Goal: Task Accomplishment & Management: Manage account settings

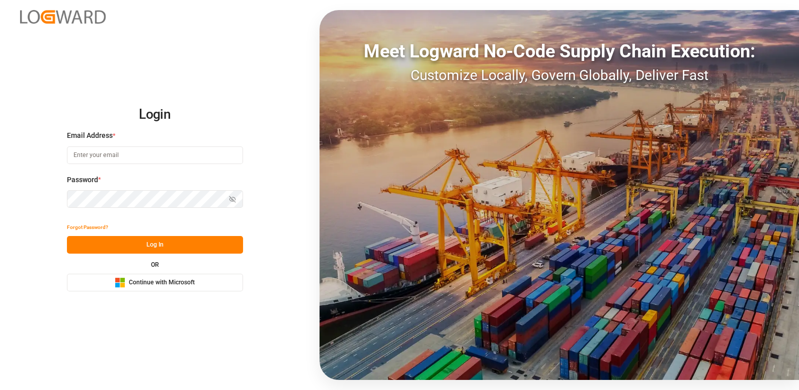
click at [105, 150] on input at bounding box center [155, 155] width 176 height 18
type input "[PERSON_NAME][EMAIL_ADDRESS][DOMAIN_NAME]"
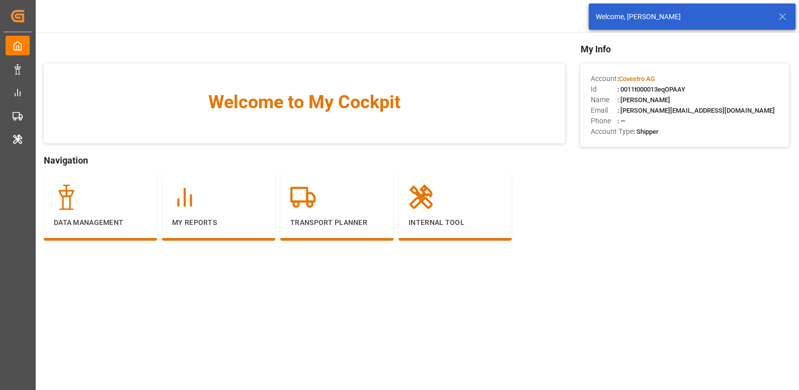
click at [780, 17] on icon at bounding box center [783, 17] width 12 height 12
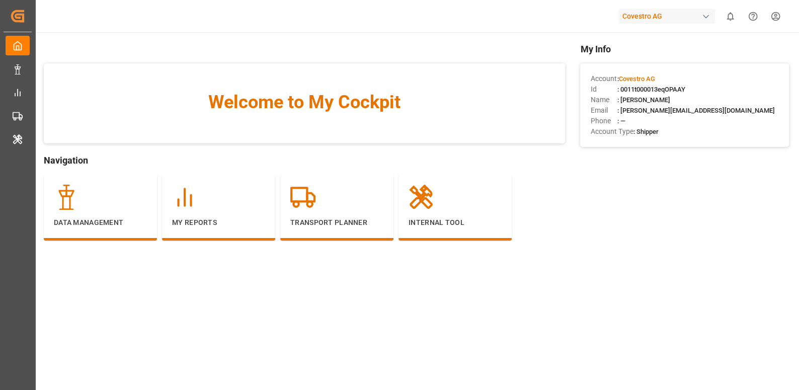
click at [660, 17] on div "Covestro AG" at bounding box center [667, 16] width 97 height 15
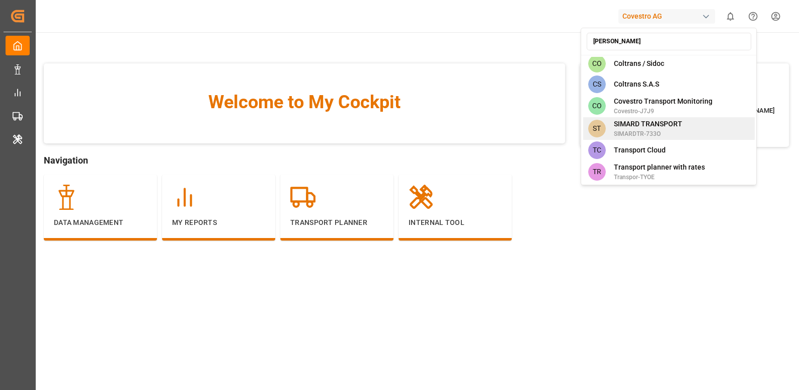
scroll to position [3, 0]
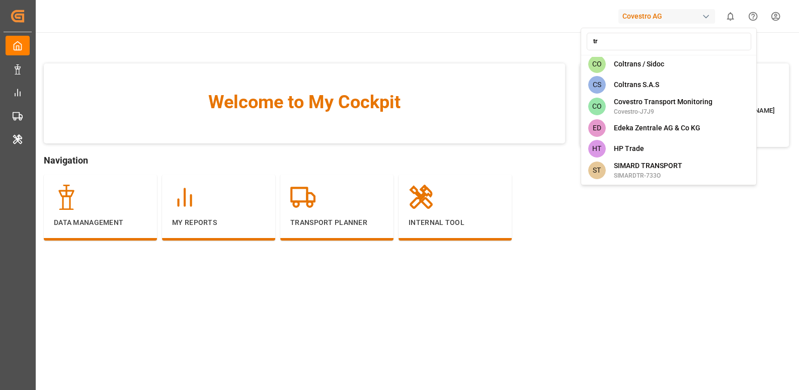
type input "t"
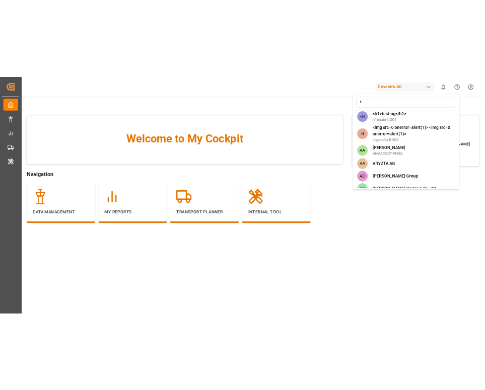
scroll to position [1348, 0]
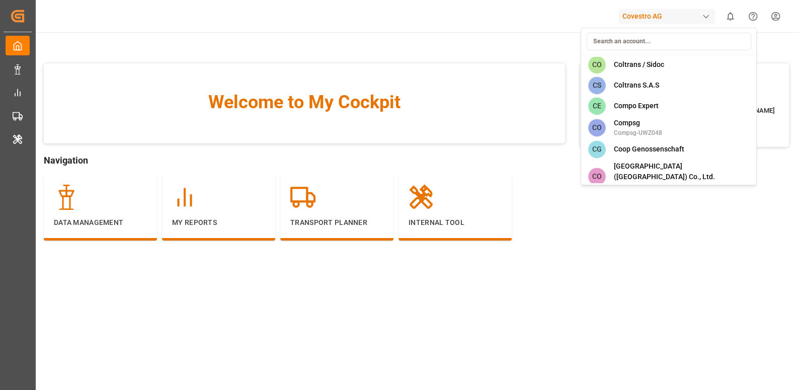
click at [16, 127] on html "Created by potrace 1.15, written by Peter Selinger 2001-2017 Created by potrace…" at bounding box center [399, 233] width 799 height 466
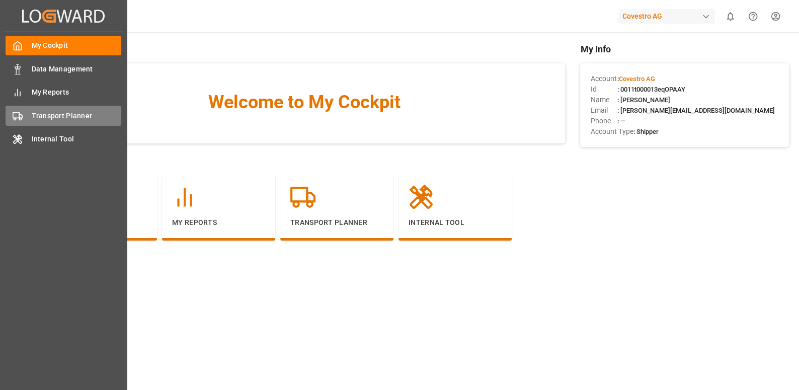
click at [16, 119] on circle at bounding box center [15, 119] width 2 height 2
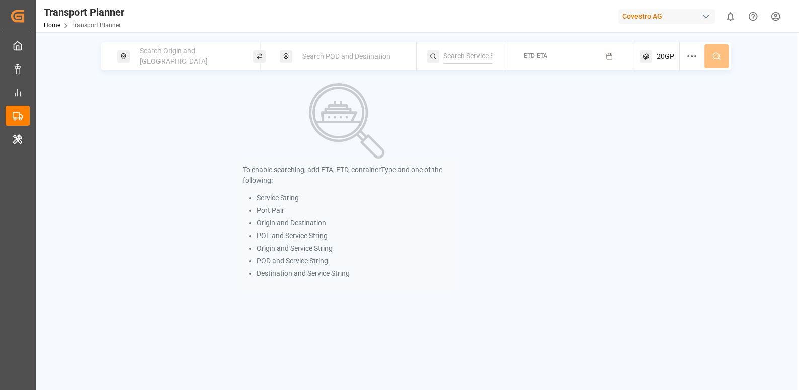
click at [189, 56] on span "Search Origin and POL" at bounding box center [174, 56] width 68 height 19
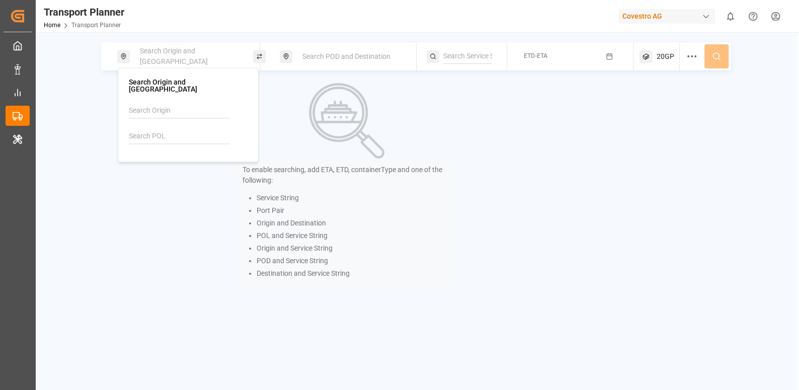
click at [164, 129] on input at bounding box center [179, 136] width 101 height 15
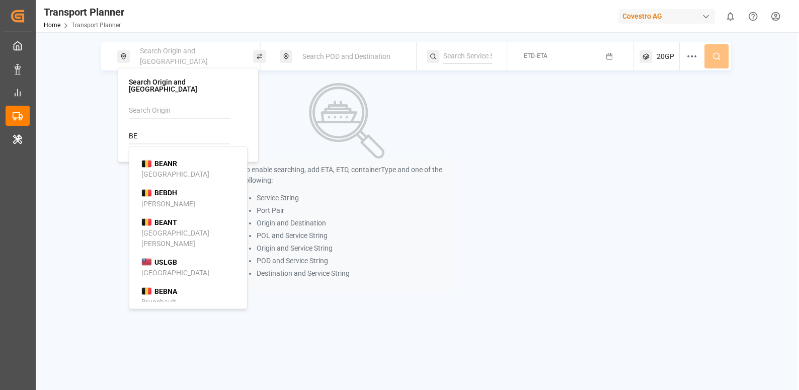
click at [165, 160] on b "BEANR" at bounding box center [166, 164] width 23 height 8
type input "BEANR"
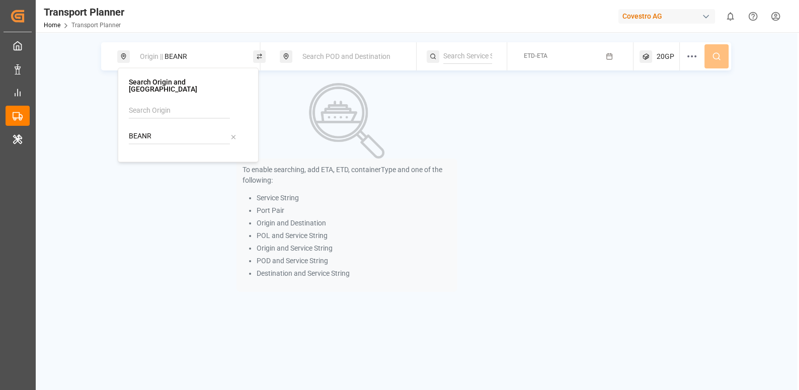
click at [314, 93] on img at bounding box center [346, 120] width 75 height 75
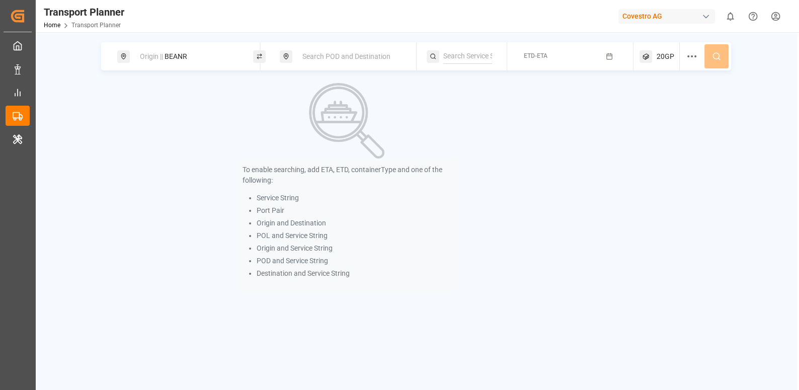
click at [330, 52] on span "Search POD and Destination" at bounding box center [346, 56] width 88 height 8
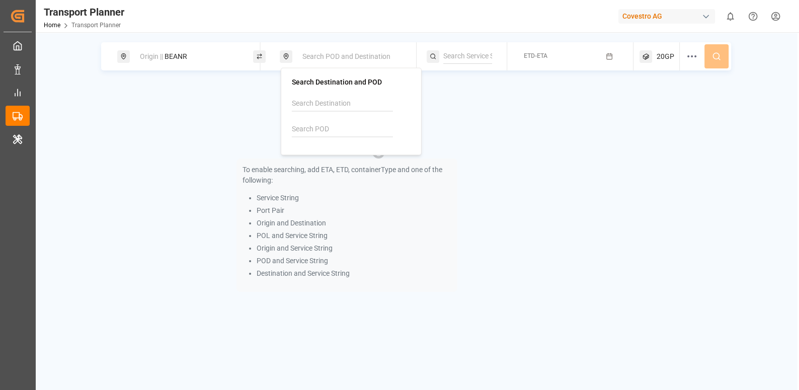
click at [326, 124] on input at bounding box center [342, 129] width 101 height 15
paste input "AEAJM"
type input "AEAJM"
click at [320, 153] on b "AEAJM" at bounding box center [329, 157] width 23 height 8
click at [482, 110] on div "To enable searching, add ETA, ETD, containerType and one of the following: Serv…" at bounding box center [347, 187] width 492 height 209
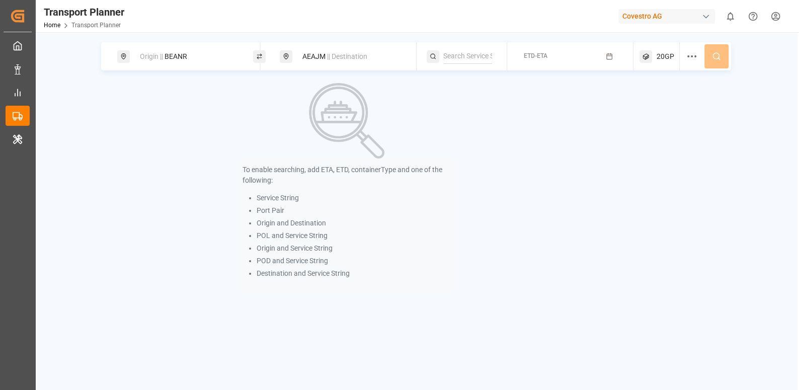
click at [605, 55] on button "ETD-ETA" at bounding box center [570, 57] width 114 height 20
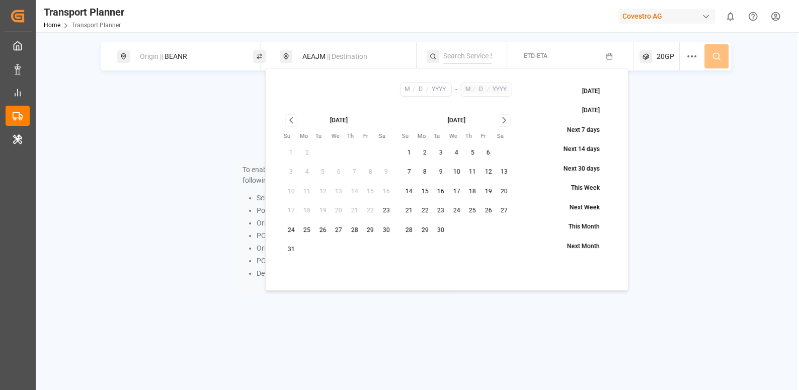
click at [376, 226] on button "29" at bounding box center [370, 230] width 16 height 16
type input "8"
type input "29"
type input "2025"
click at [505, 120] on icon "Go to next month" at bounding box center [504, 121] width 3 height 6
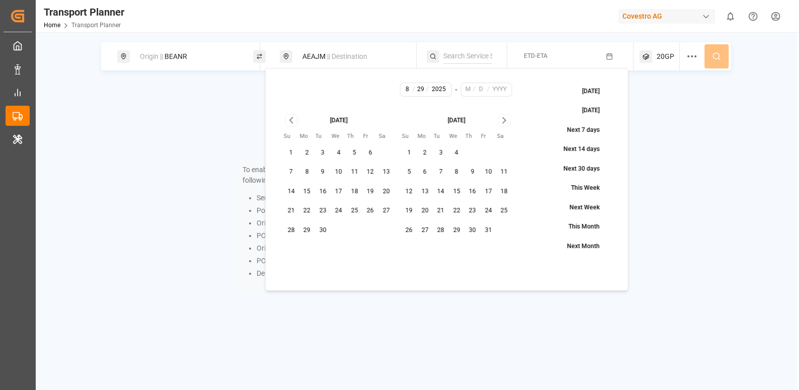
click at [459, 149] on button "4" at bounding box center [457, 153] width 16 height 16
type input "10"
type input "4"
type input "2025"
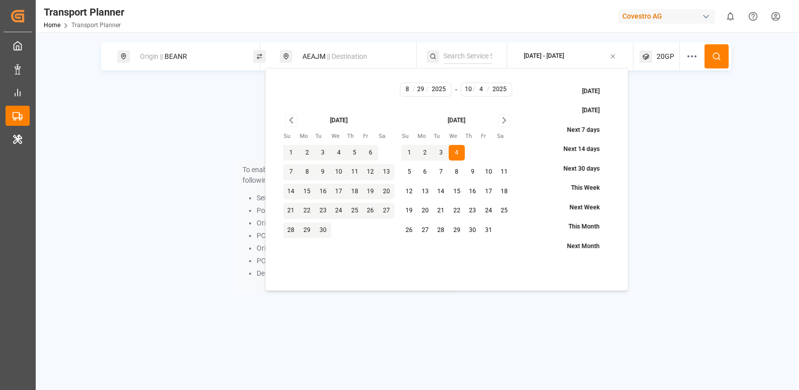
click at [646, 101] on div "To enable searching, add ETA, ETD, containerType and one of the following: Serv…" at bounding box center [416, 187] width 630 height 209
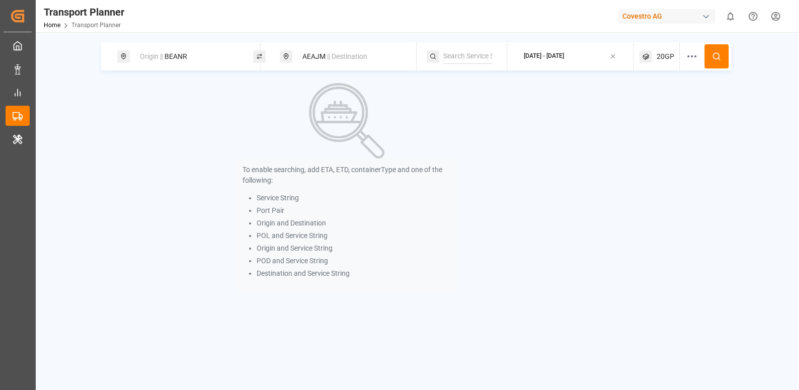
click at [709, 60] on button at bounding box center [717, 56] width 24 height 24
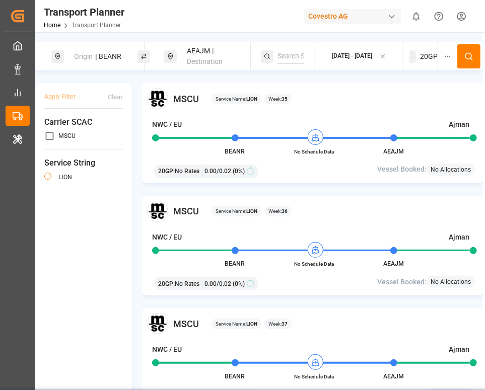
click at [471, 52] on icon at bounding box center [468, 56] width 9 height 9
click at [473, 53] on icon at bounding box center [468, 56] width 9 height 9
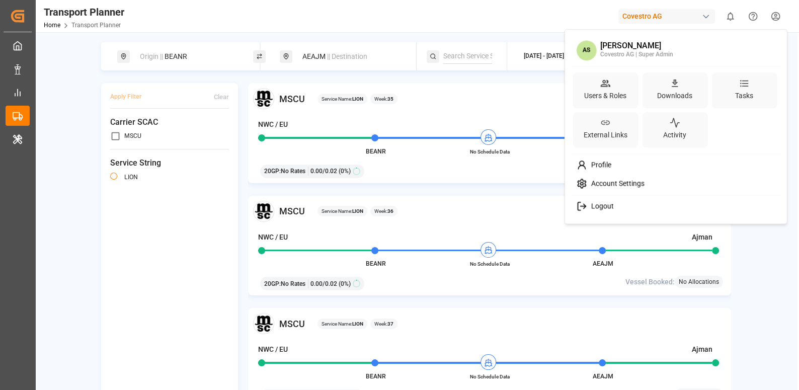
click at [781, 20] on html "Created by potrace 1.15, written by Peter Selinger 2001-2017 Created by potrace…" at bounding box center [399, 233] width 799 height 466
click at [652, 177] on div "Account Settings" at bounding box center [676, 184] width 206 height 19
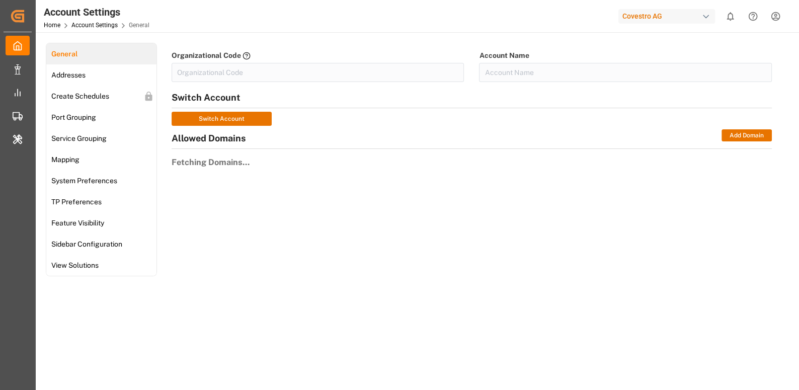
type input "Covestro-0V06"
type input "Covestro AG"
click at [93, 199] on span "TP Preferences" at bounding box center [76, 202] width 56 height 11
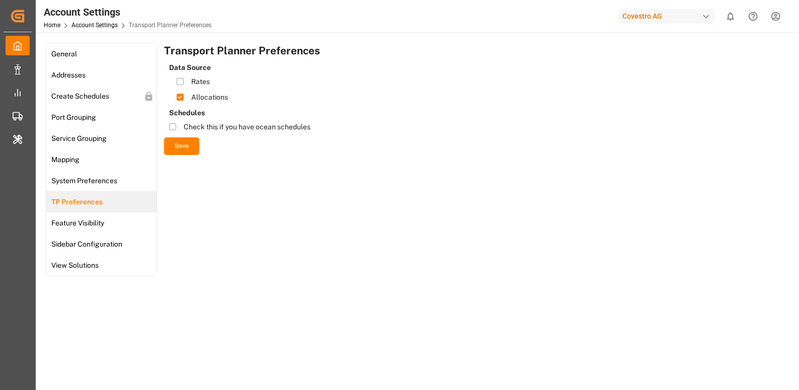
click at [172, 127] on button "button" at bounding box center [172, 126] width 7 height 7
click at [185, 153] on button "Save" at bounding box center [181, 146] width 35 height 18
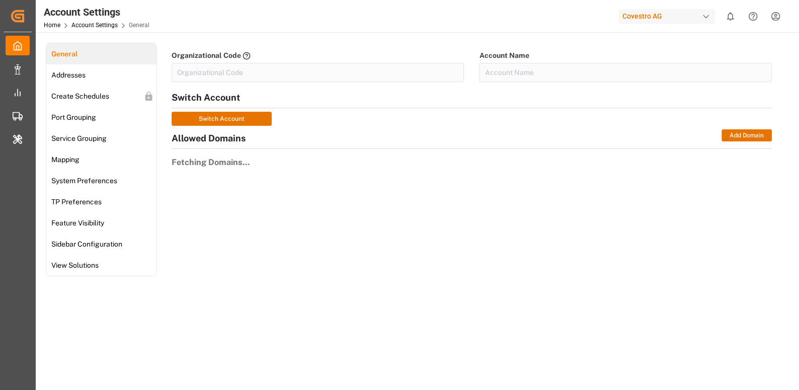
type input "Covestro-0V06"
type input "Covestro AG"
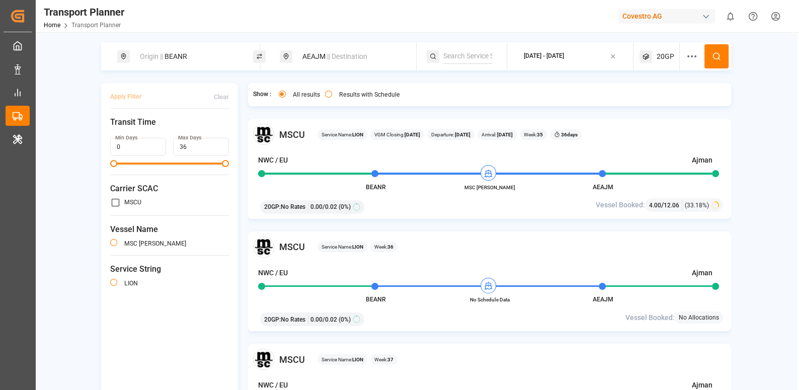
click at [708, 51] on button at bounding box center [717, 56] width 24 height 24
click at [775, 16] on html "Created by potrace 1.15, written by Peter Selinger 2001-2017 Created by potrace…" at bounding box center [399, 233] width 799 height 466
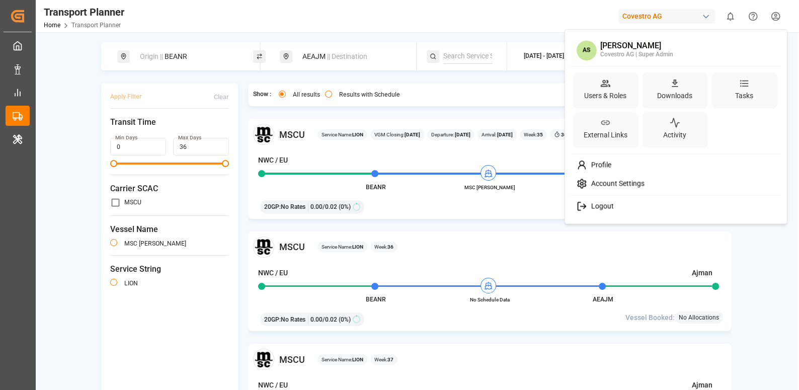
click at [633, 181] on span "Account Settings" at bounding box center [615, 183] width 57 height 9
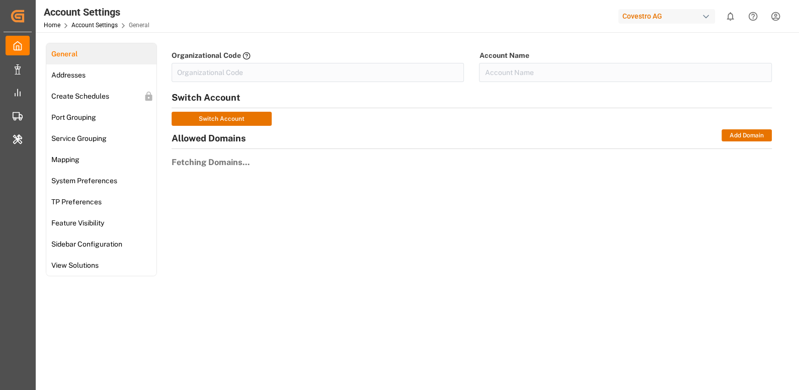
type input "Covestro-0V06"
type input "Covestro AG"
click at [96, 197] on span "TP Preferences" at bounding box center [76, 202] width 56 height 11
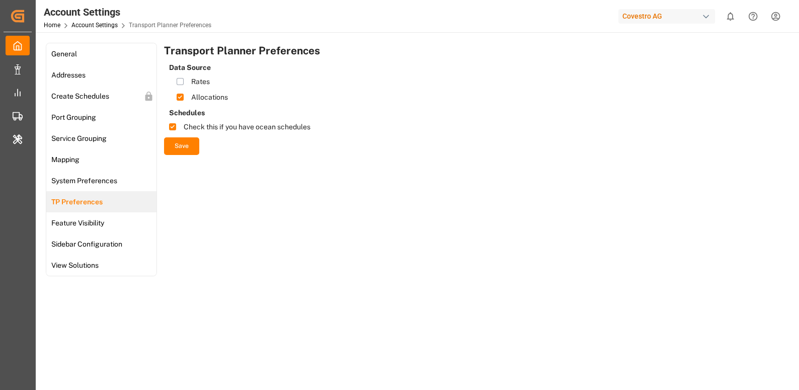
click at [173, 123] on button "button" at bounding box center [172, 126] width 7 height 7
click at [176, 143] on button "Save" at bounding box center [181, 146] width 35 height 18
click at [175, 127] on button "button" at bounding box center [172, 126] width 7 height 7
click at [175, 140] on button "Save" at bounding box center [181, 146] width 35 height 18
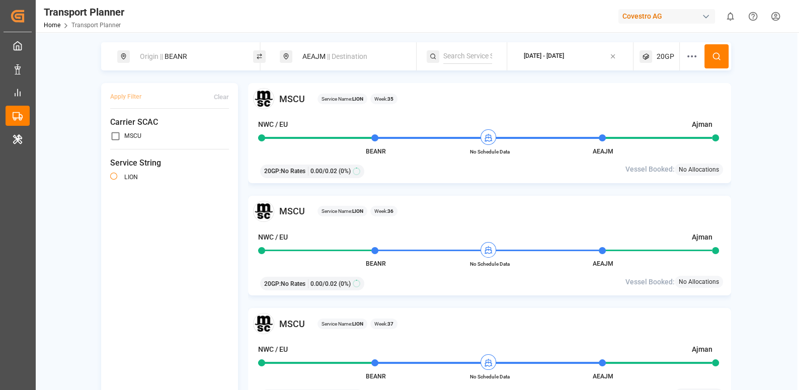
click at [720, 52] on icon at bounding box center [716, 56] width 9 height 9
click at [718, 53] on icon at bounding box center [716, 56] width 9 height 9
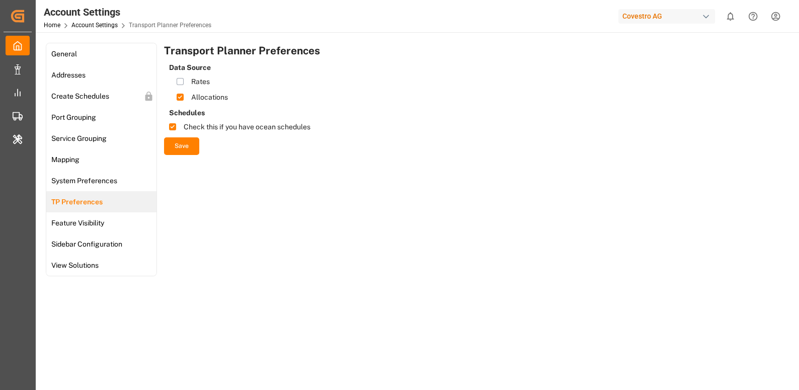
click at [183, 146] on button "Save" at bounding box center [181, 146] width 35 height 18
click at [680, 19] on div "Covestro AG" at bounding box center [667, 16] width 97 height 15
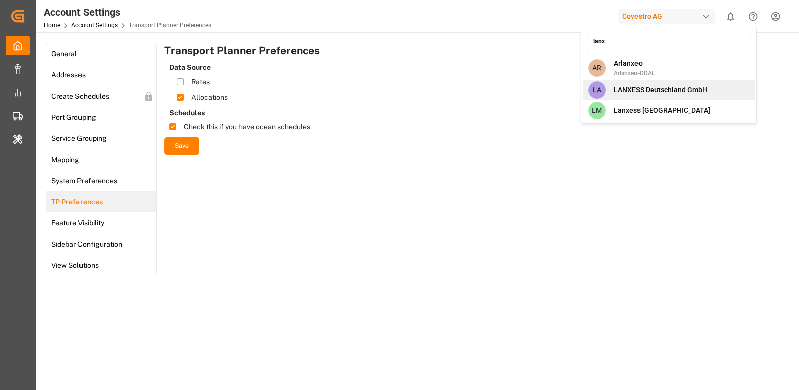
type input "lanx"
click at [687, 90] on span "LANXESS Deutschland GmbH" at bounding box center [661, 90] width 94 height 11
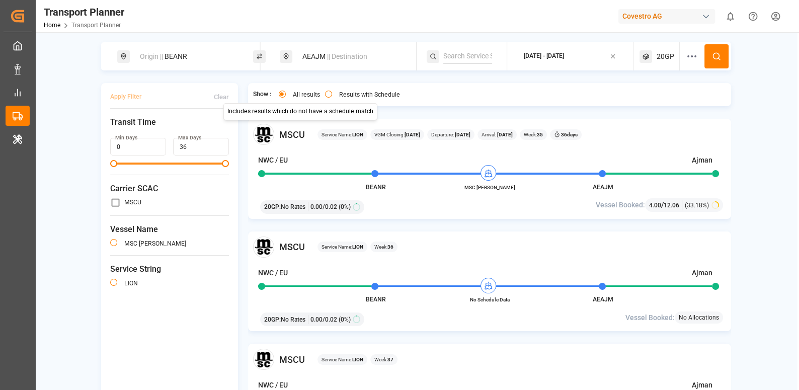
click at [327, 95] on button "Results with Schedule" at bounding box center [328, 94] width 7 height 7
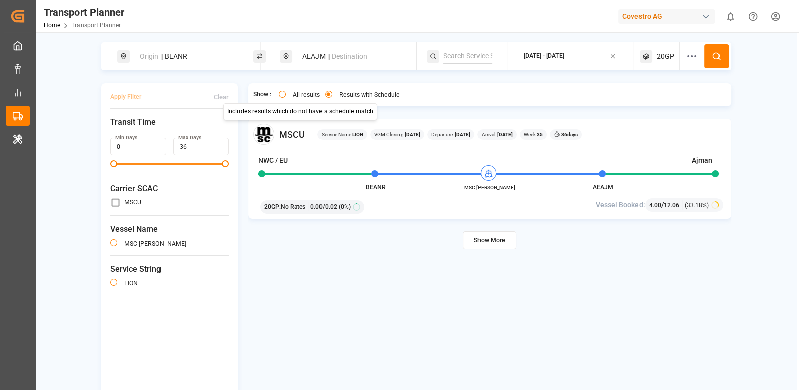
click at [281, 95] on button "All results" at bounding box center [282, 94] width 7 height 7
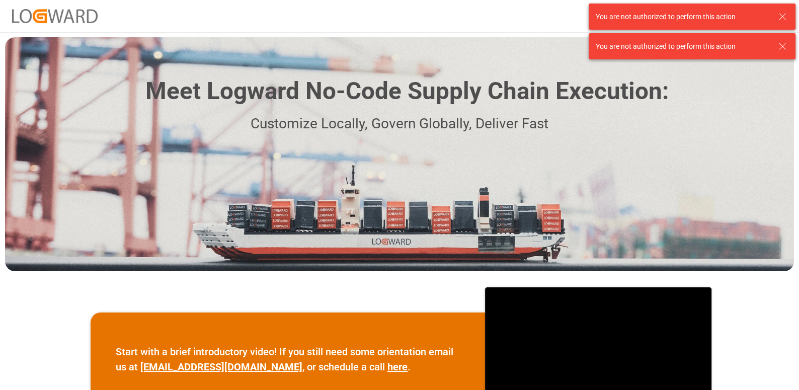
click at [784, 16] on icon at bounding box center [783, 17] width 12 height 12
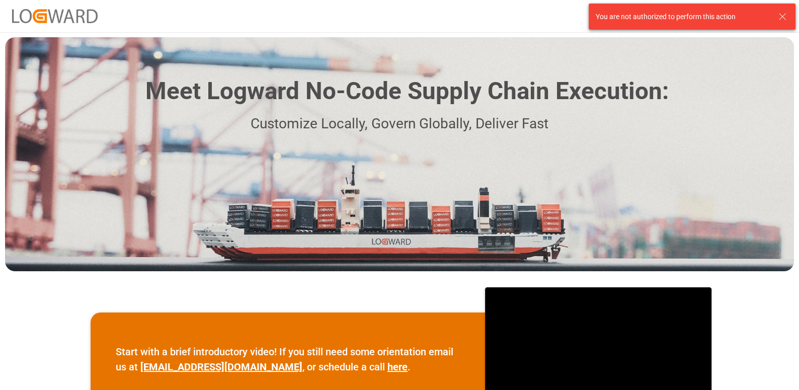
click at [784, 14] on icon at bounding box center [783, 17] width 12 height 12
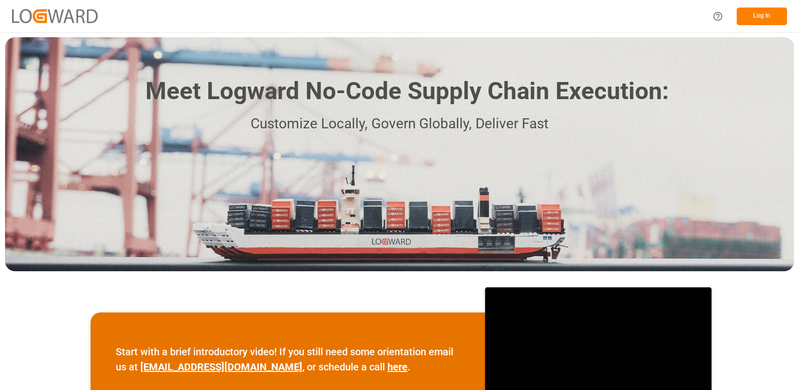
click at [745, 17] on button "Log In" at bounding box center [762, 17] width 50 height 18
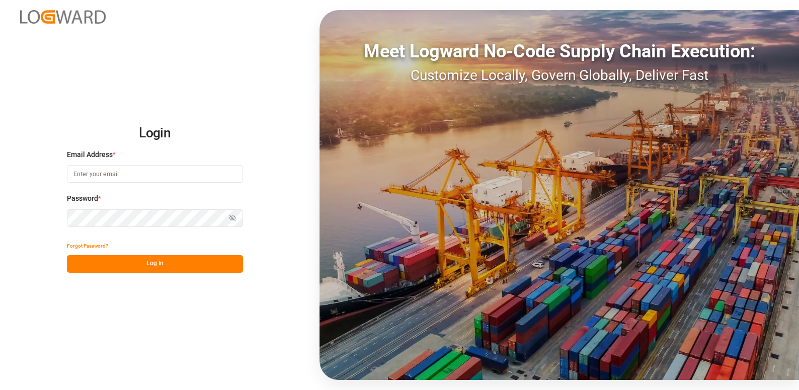
click at [132, 175] on input at bounding box center [155, 174] width 176 height 18
paste input "[EMAIL_ADDRESS][DOMAIN_NAME]"
type input "[EMAIL_ADDRESS][DOMAIN_NAME]"
click at [94, 232] on div "Password * Show password Password is required." at bounding box center [155, 215] width 176 height 44
click at [242, 228] on div "Password * Show password" at bounding box center [155, 215] width 176 height 44
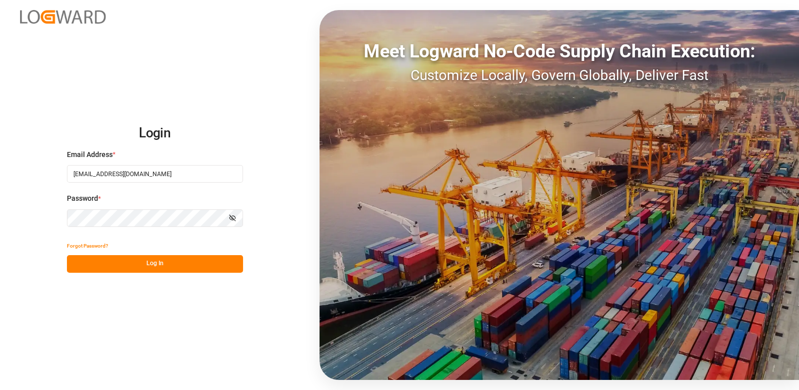
click at [231, 220] on icon "button" at bounding box center [232, 217] width 7 height 7
click at [161, 272] on button "Log In" at bounding box center [155, 264] width 176 height 18
